Goal: Task Accomplishment & Management: Complete application form

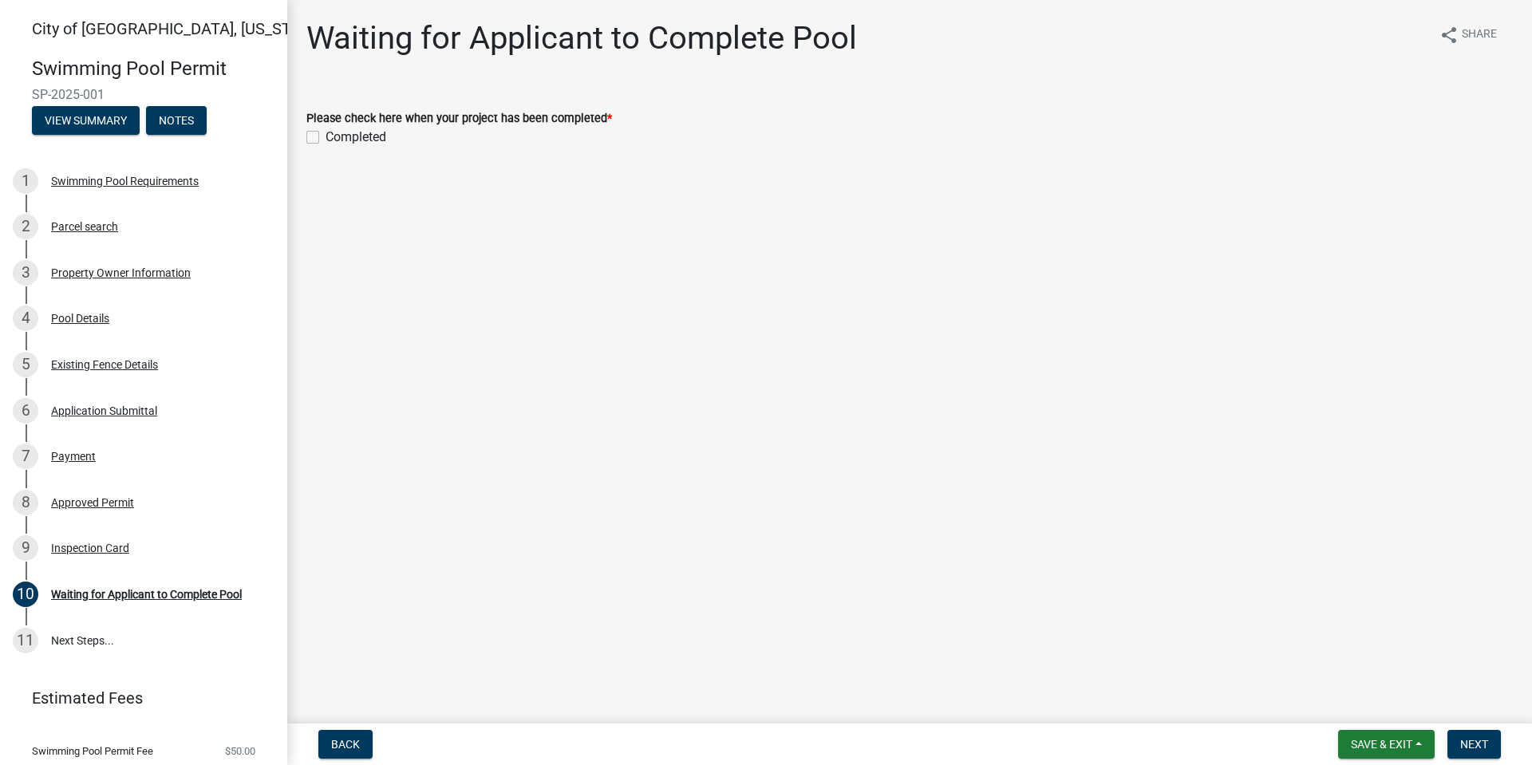
click at [326, 140] on label "Completed" at bounding box center [356, 137] width 61 height 19
click at [326, 138] on input "Completed" at bounding box center [331, 133] width 10 height 10
checkbox input "true"
click at [1384, 741] on span "Save & Exit" at bounding box center [1381, 744] width 61 height 13
click at [1353, 705] on button "Save & Exit" at bounding box center [1371, 703] width 128 height 38
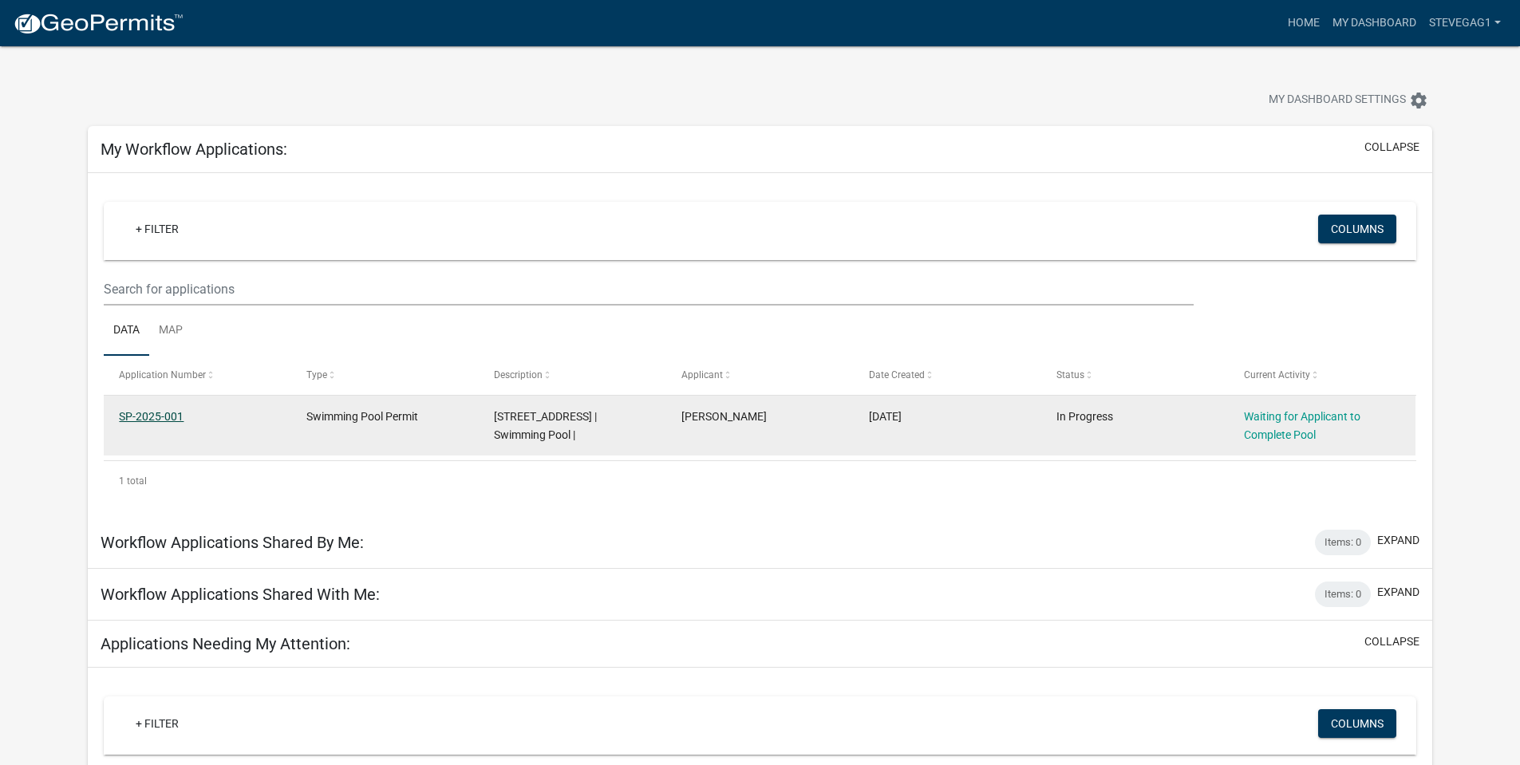
click at [156, 416] on link "SP-2025-001" at bounding box center [151, 416] width 65 height 13
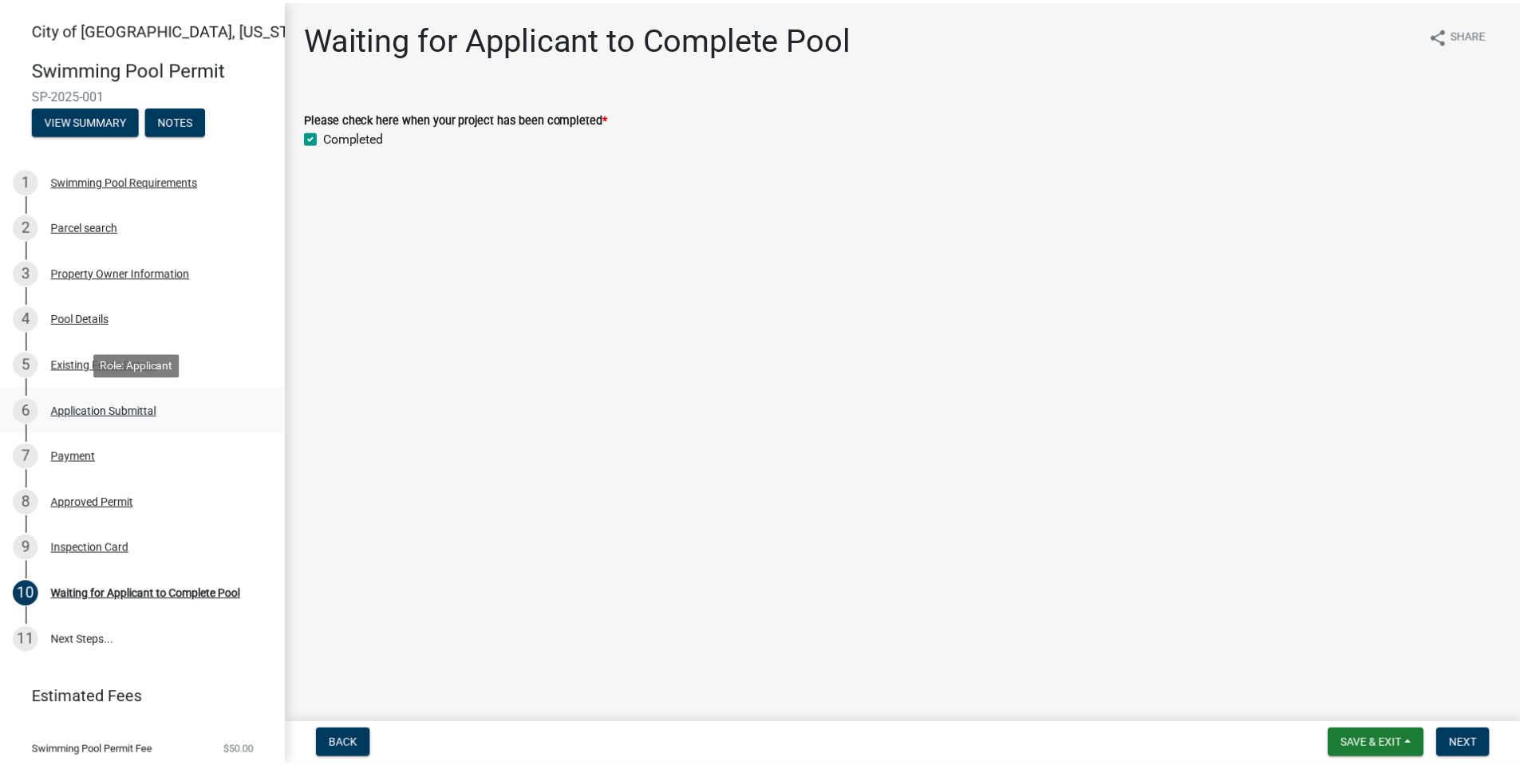
scroll to position [46, 0]
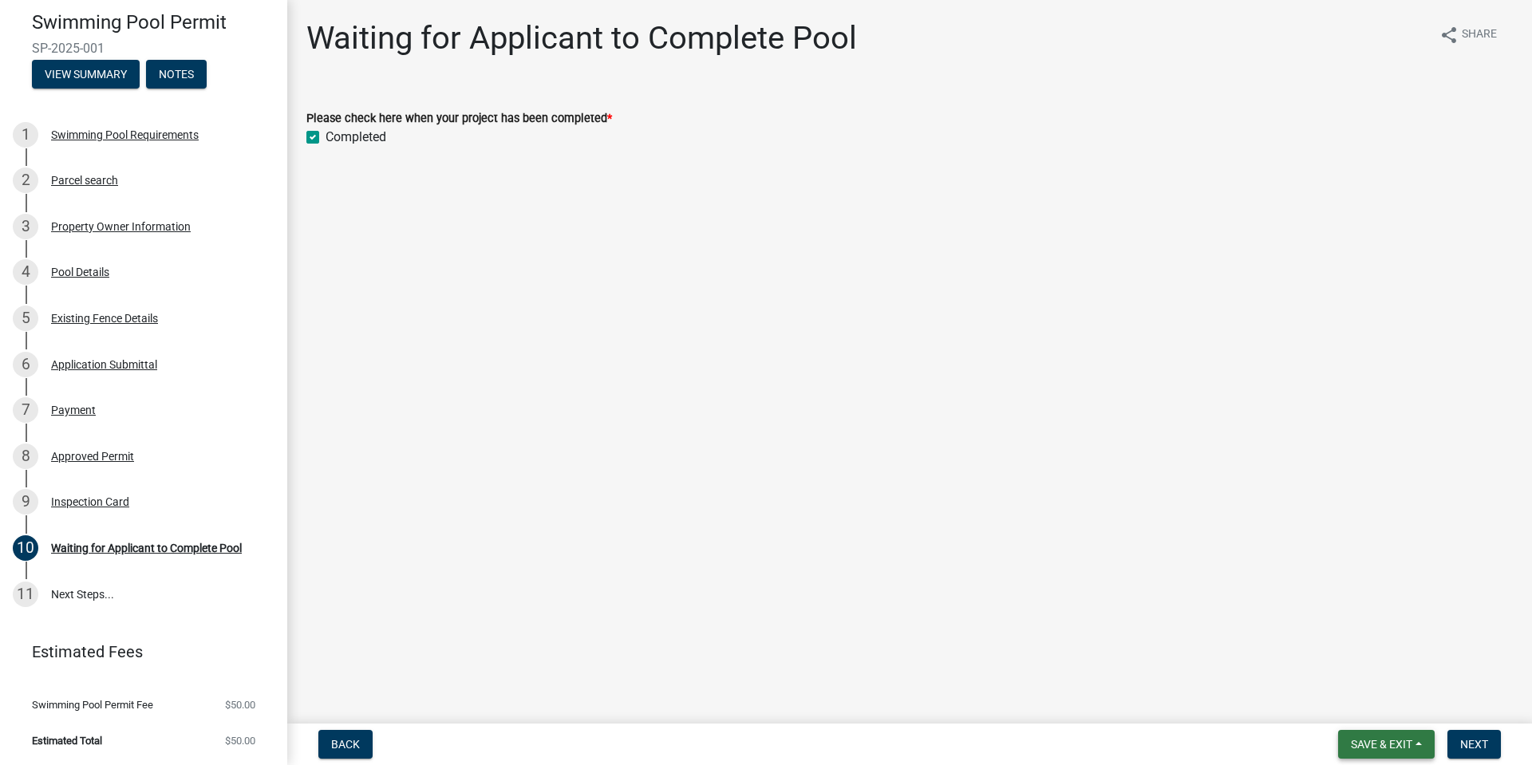
click at [1375, 748] on span "Save & Exit" at bounding box center [1381, 744] width 61 height 13
click at [1201, 569] on main "Waiting for Applicant to Complete Pool share Share Please check here when your …" at bounding box center [909, 358] width 1245 height 717
click at [1474, 747] on span "Next" at bounding box center [1474, 744] width 28 height 13
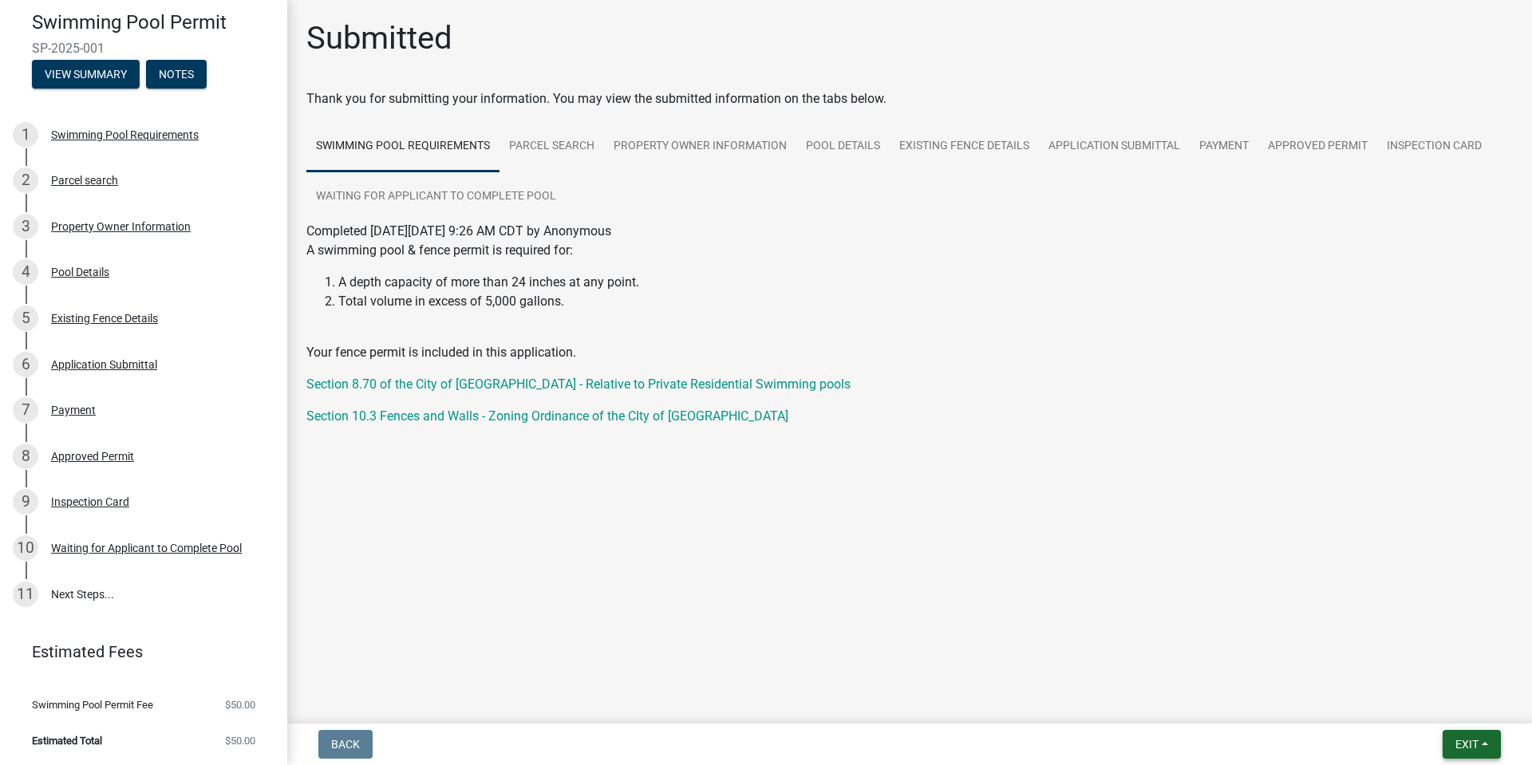
click at [1468, 743] on span "Exit" at bounding box center [1466, 744] width 23 height 13
click at [1412, 699] on button "Save & Exit" at bounding box center [1437, 703] width 128 height 38
